Goal: Information Seeking & Learning: Learn about a topic

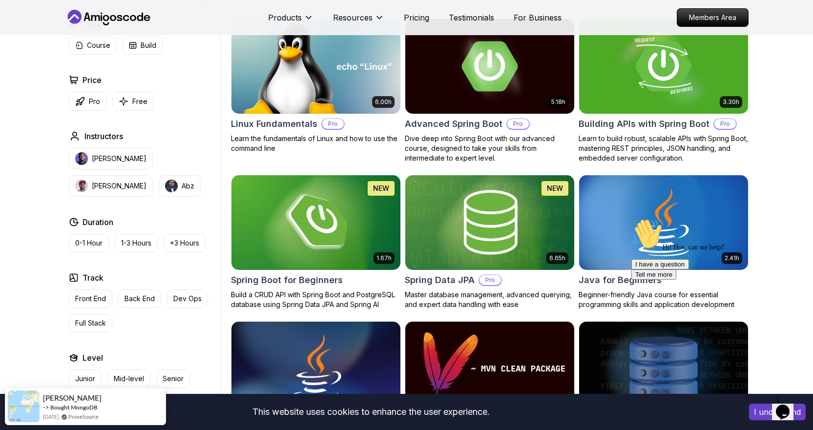
scroll to position [390, 0]
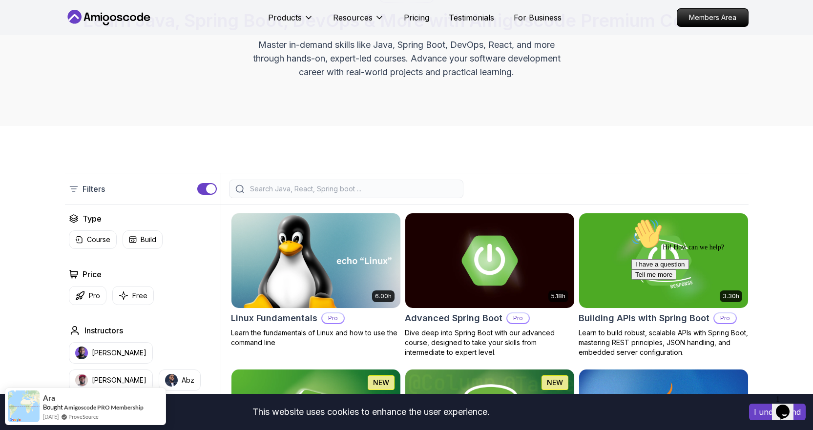
scroll to position [98, 0]
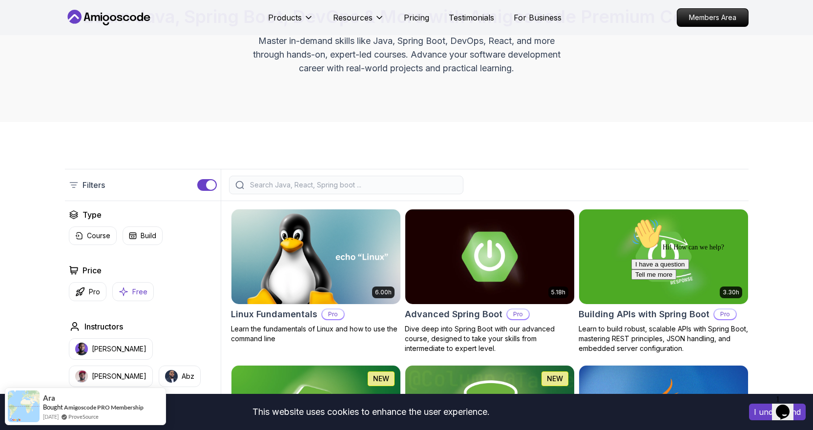
click at [138, 290] on p "Free" at bounding box center [139, 292] width 15 height 10
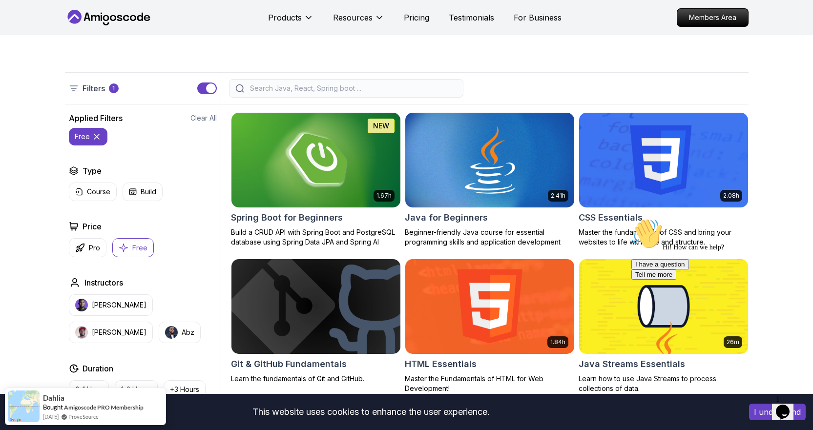
scroll to position [195, 0]
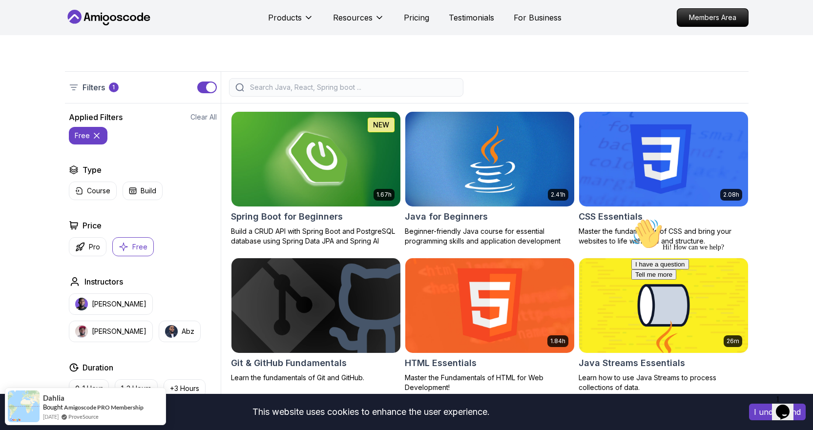
click at [129, 245] on button "Free" at bounding box center [132, 246] width 41 height 19
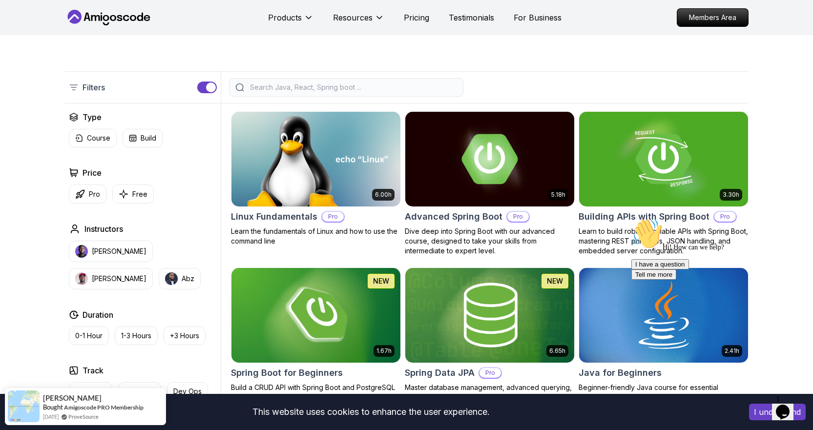
click at [328, 81] on div at bounding box center [346, 87] width 234 height 19
click at [329, 85] on input "search" at bounding box center [352, 87] width 209 height 10
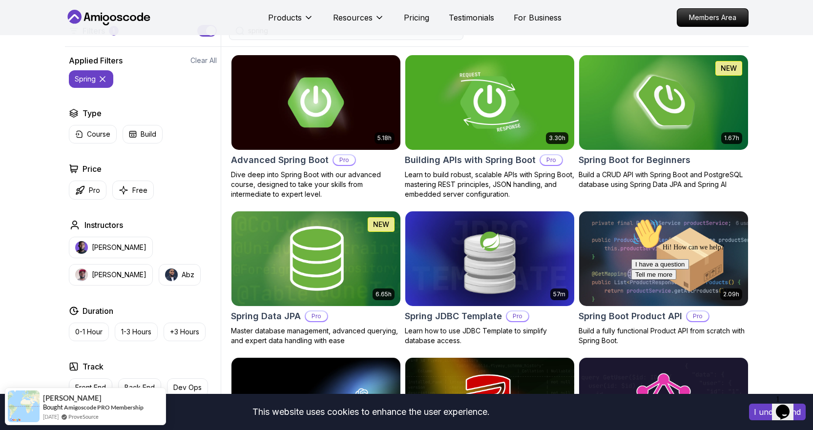
scroll to position [195, 0]
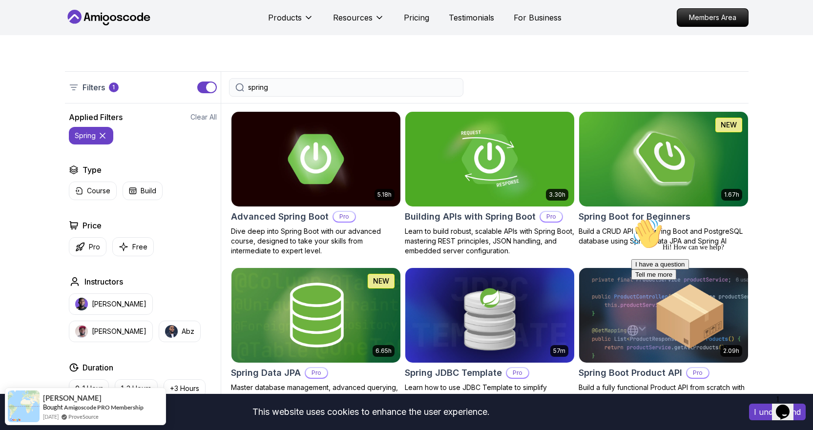
type input "spring"
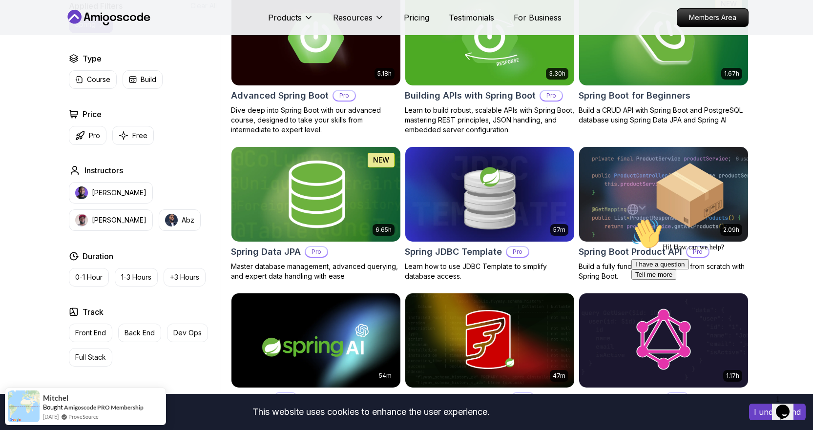
scroll to position [293, 0]
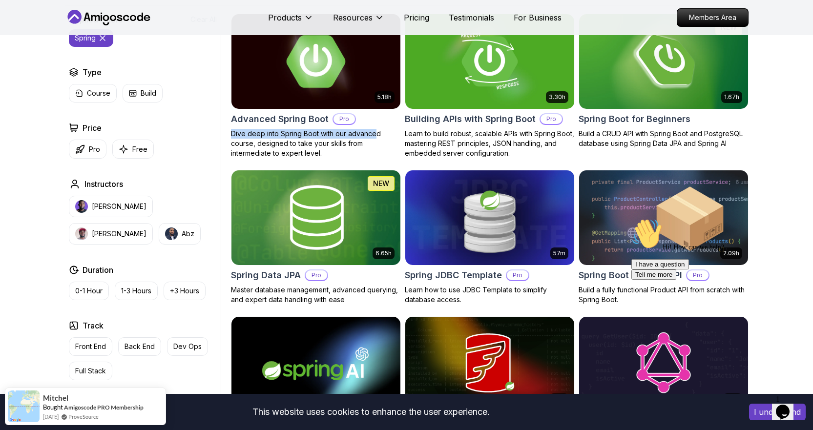
drag, startPoint x: 401, startPoint y: 118, endPoint x: 375, endPoint y: 135, distance: 31.1
click at [375, 135] on div "5.18h Advanced Spring Boot Pro Dive deep into Spring Boot with our advanced cou…" at bounding box center [489, 320] width 517 height 613
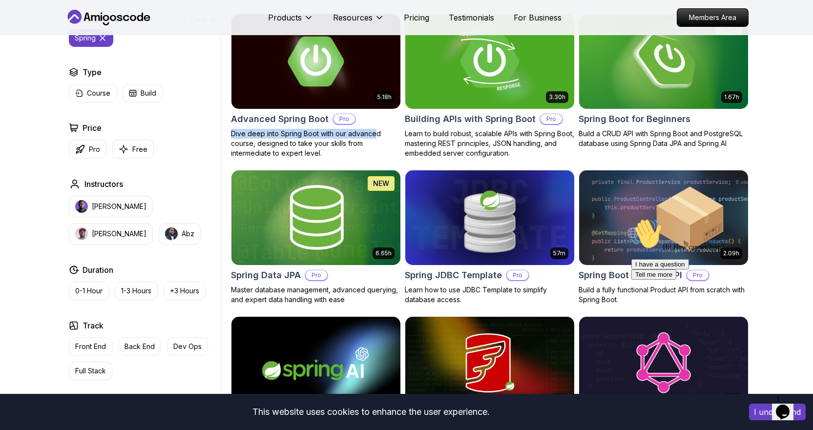
click at [430, 123] on h2 "Building APIs with Spring Boot" at bounding box center [470, 119] width 131 height 14
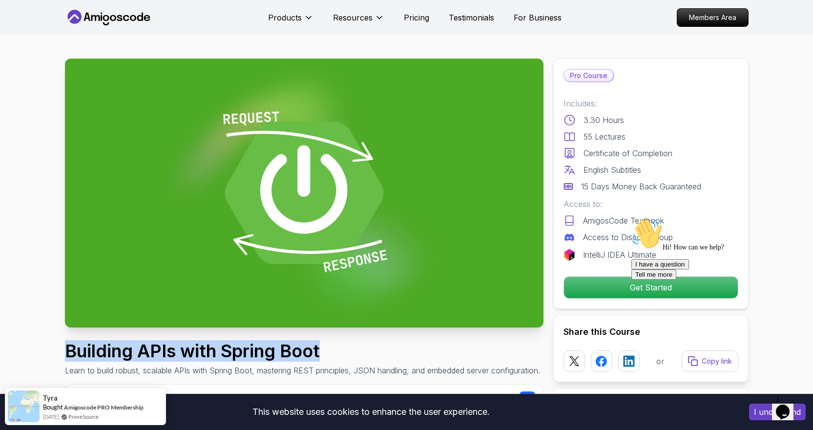
drag, startPoint x: 326, startPoint y: 351, endPoint x: 67, endPoint y: 352, distance: 258.2
click at [67, 352] on h1 "Building APIs with Spring Boot" at bounding box center [302, 351] width 475 height 20
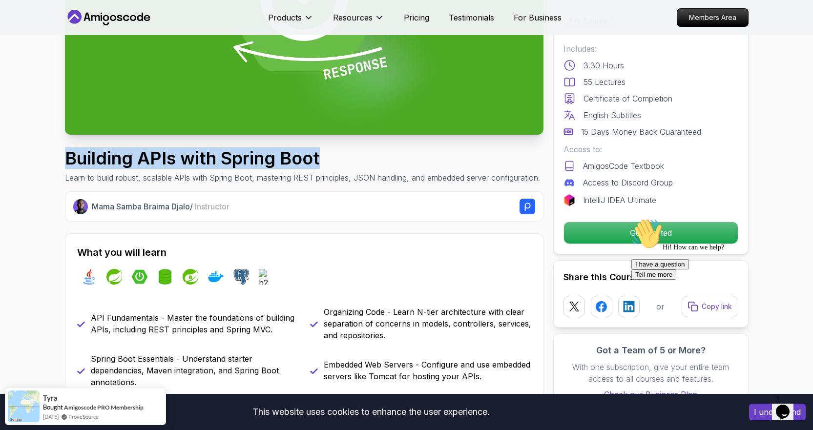
scroll to position [195, 0]
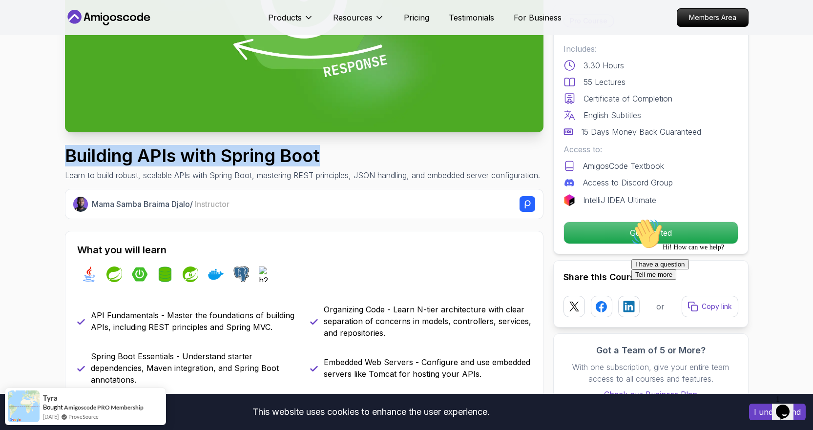
click at [307, 165] on h1 "Building APIs with Spring Boot" at bounding box center [302, 156] width 475 height 20
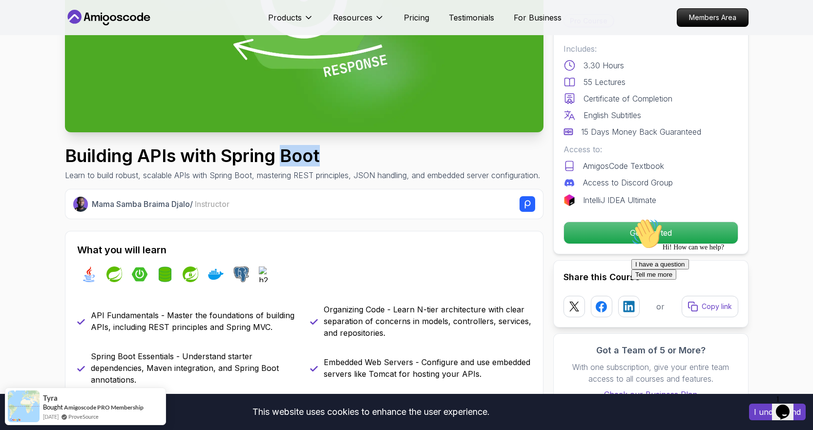
click at [307, 165] on h1 "Building APIs with Spring Boot" at bounding box center [302, 156] width 475 height 20
click at [251, 157] on h1 "Building APIs with Spring Boot" at bounding box center [302, 156] width 475 height 20
click at [184, 156] on h1 "Building APIs with Spring Boot" at bounding box center [302, 156] width 475 height 20
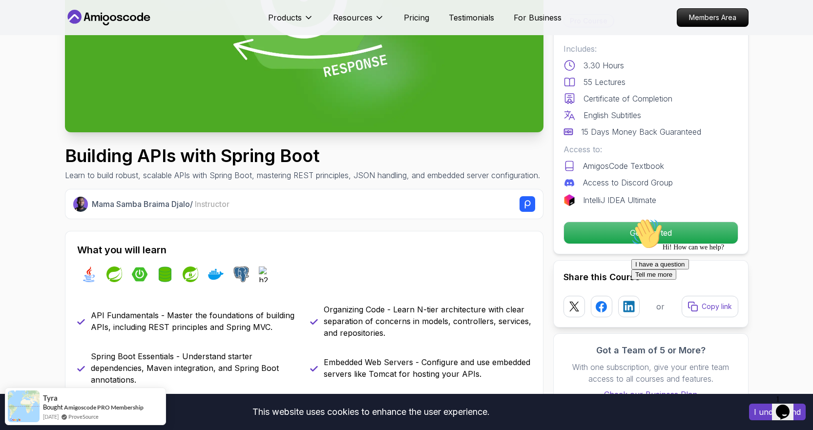
click at [140, 155] on h1 "Building APIs with Spring Boot" at bounding box center [302, 156] width 475 height 20
click at [82, 156] on h1 "Building APIs with Spring Boot" at bounding box center [302, 156] width 475 height 20
click at [151, 151] on h1 "Building APIs with Spring Boot" at bounding box center [302, 156] width 475 height 20
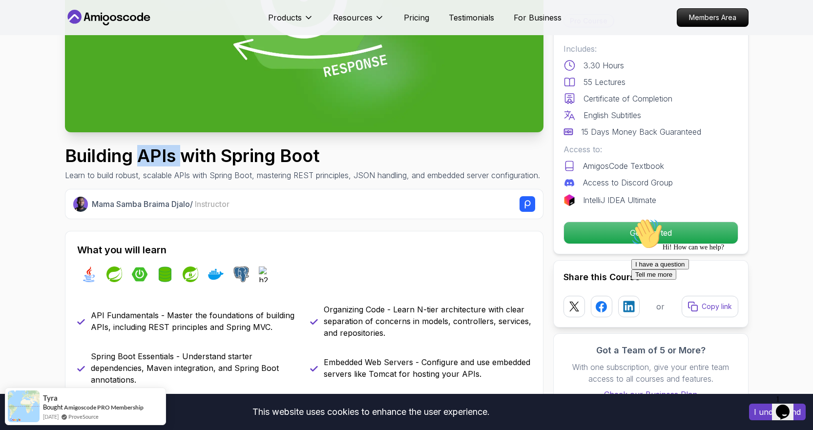
click at [151, 151] on h1 "Building APIs with Spring Boot" at bounding box center [302, 156] width 475 height 20
click at [198, 151] on h1 "Building APIs with Spring Boot" at bounding box center [302, 156] width 475 height 20
click at [252, 155] on h1 "Building APIs with Spring Boot" at bounding box center [302, 156] width 475 height 20
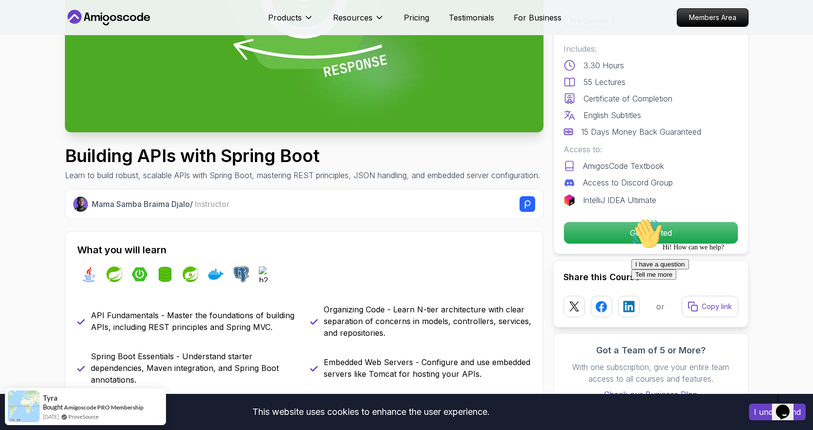
click at [302, 161] on h1 "Building APIs with Spring Boot" at bounding box center [302, 156] width 475 height 20
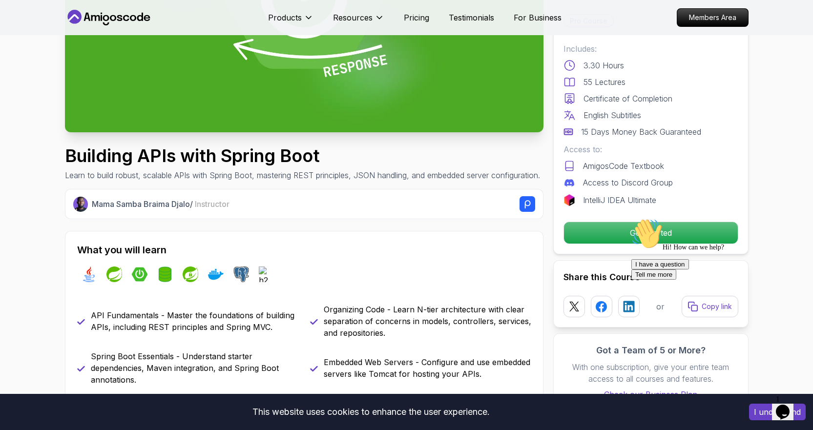
click at [185, 168] on div "Building APIs with Spring Boot Learn to build robust, scalable APIs with Spring…" at bounding box center [302, 163] width 475 height 35
click at [203, 156] on h1 "Building APIs with Spring Boot" at bounding box center [302, 156] width 475 height 20
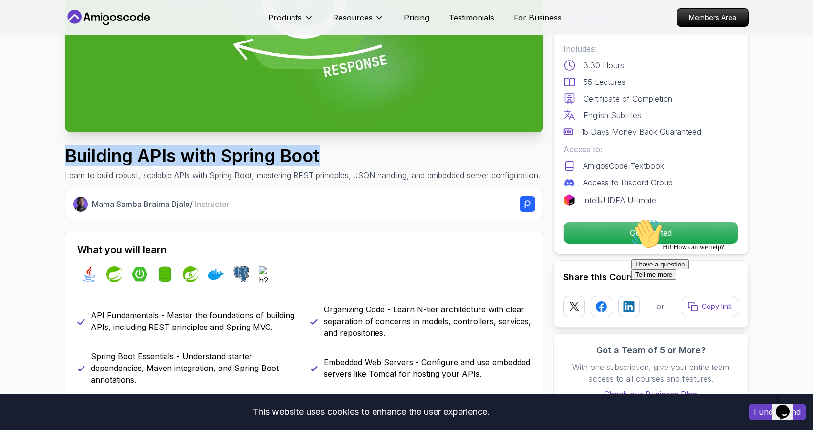
drag, startPoint x: 331, startPoint y: 162, endPoint x: 17, endPoint y: 149, distance: 314.1
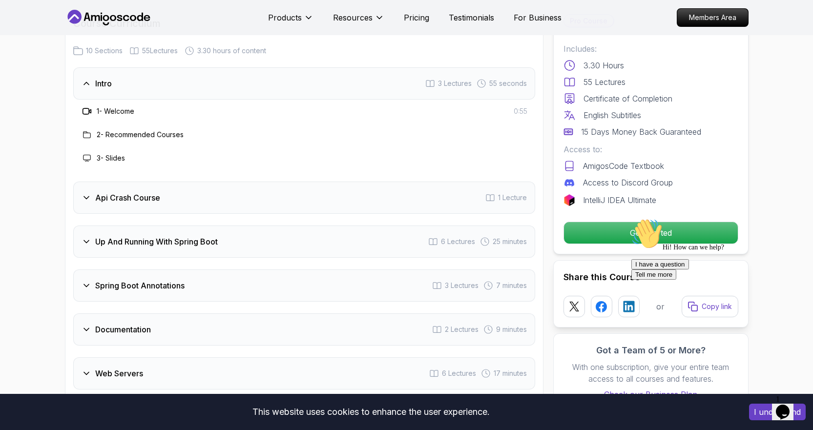
click at [251, 184] on div "Api Crash Course 1 Lecture" at bounding box center [304, 198] width 462 height 32
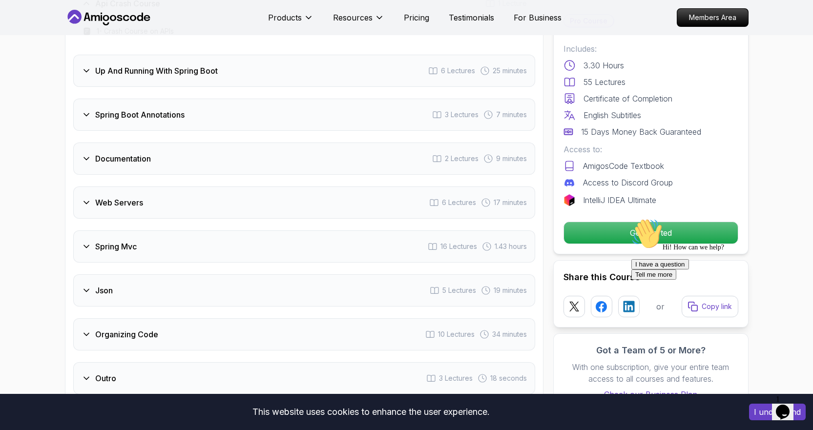
scroll to position [1611, 0]
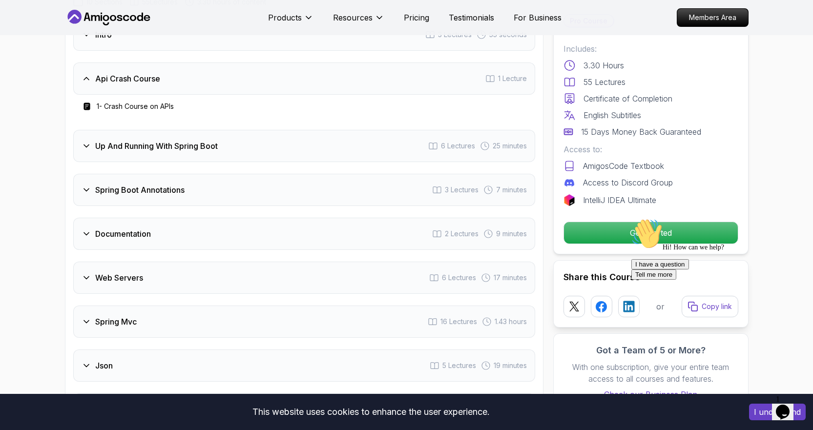
click at [233, 144] on div "Up And Running With Spring Boot 6 Lectures 25 minutes" at bounding box center [304, 146] width 462 height 32
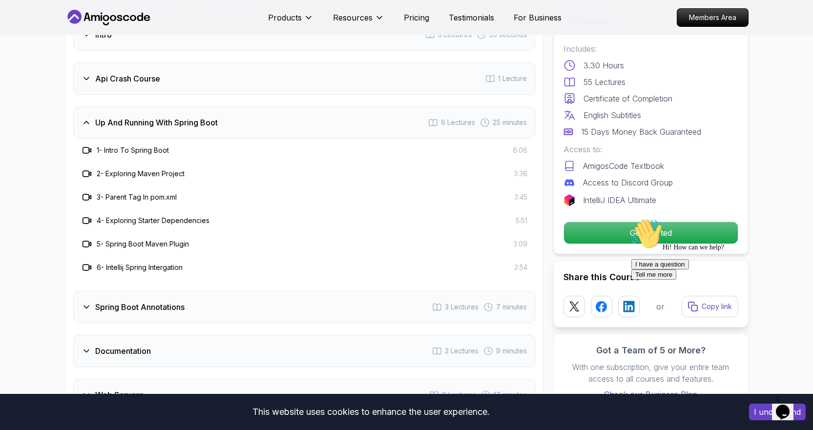
click at [241, 293] on div "Spring Boot Annotations 3 Lectures 7 minutes" at bounding box center [304, 307] width 462 height 32
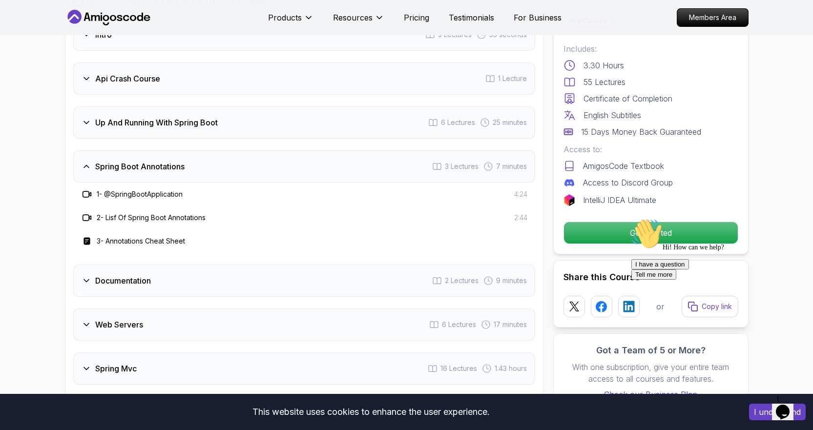
click at [338, 265] on div "Documentation 2 Lectures 9 minutes" at bounding box center [304, 281] width 462 height 32
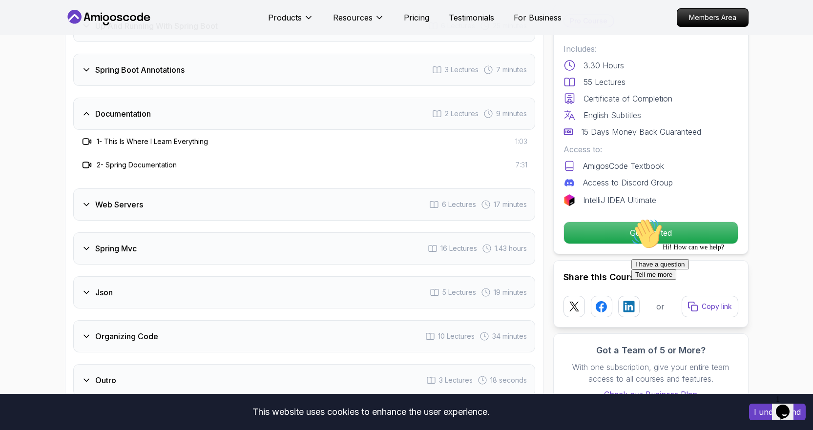
scroll to position [1708, 0]
click at [277, 199] on div "Web Servers 6 Lectures 17 minutes" at bounding box center [304, 203] width 462 height 32
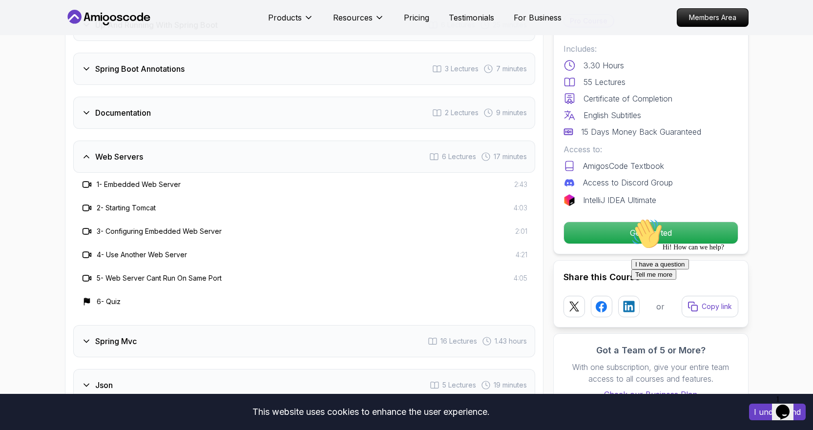
click at [287, 332] on div "Spring Mvc 16 Lectures 1.43 hours" at bounding box center [304, 341] width 462 height 32
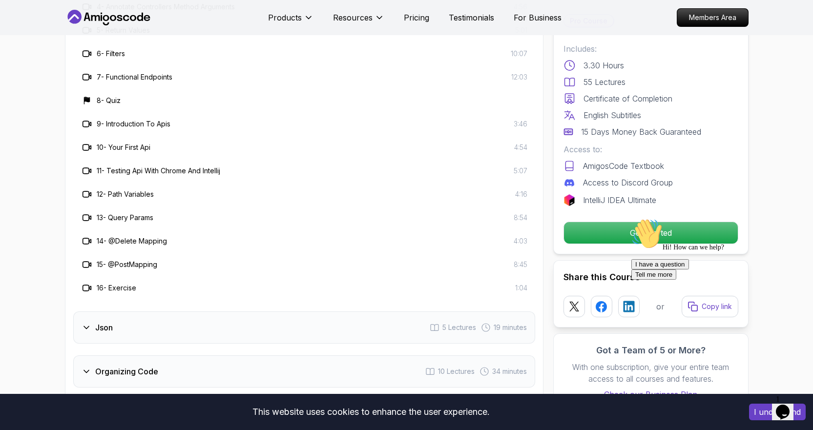
scroll to position [2001, 0]
click at [241, 310] on div "Json 5 Lectures 19 minutes" at bounding box center [304, 326] width 462 height 32
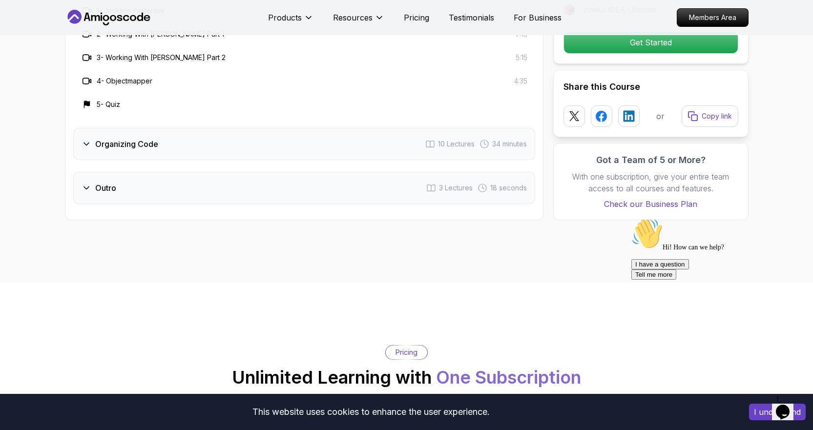
scroll to position [1855, 0]
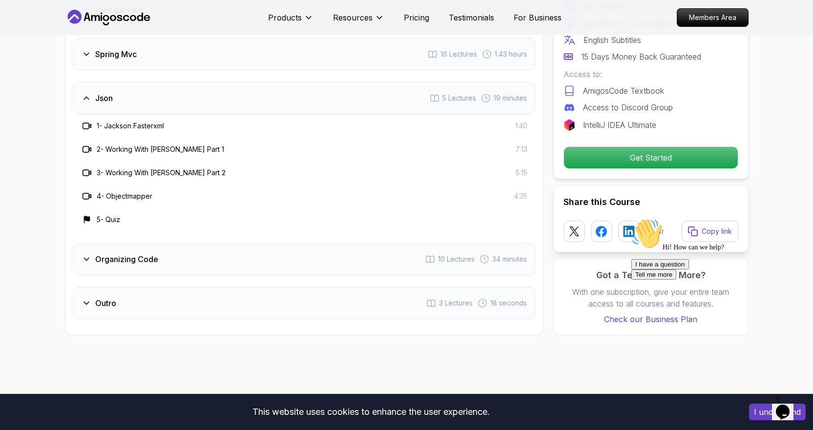
click at [263, 251] on div "Organizing Code 10 Lectures 34 minutes" at bounding box center [304, 259] width 462 height 32
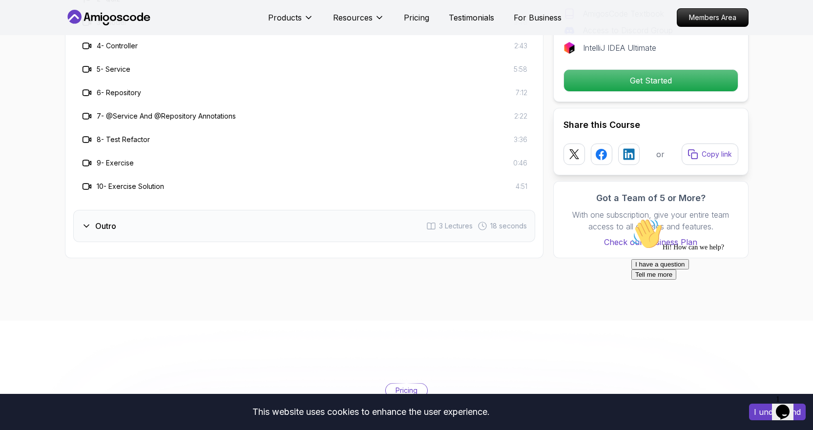
scroll to position [2050, 0]
click at [246, 214] on div "Outro 3 Lectures 18 seconds" at bounding box center [304, 225] width 462 height 32
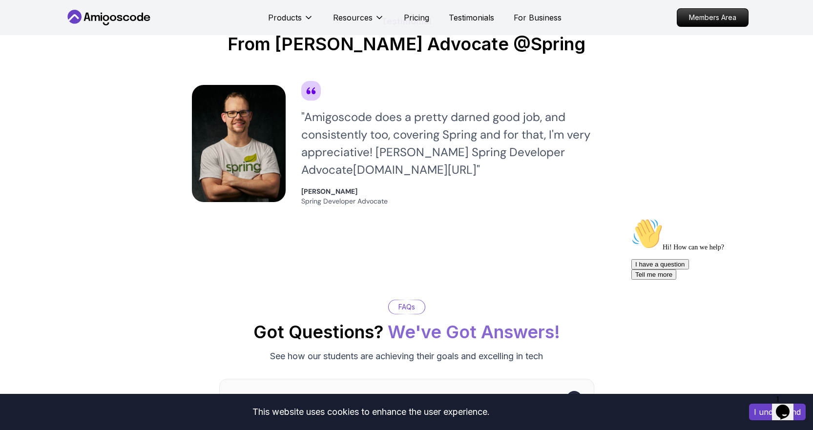
scroll to position [2733, 0]
